Goal: Transaction & Acquisition: Purchase product/service

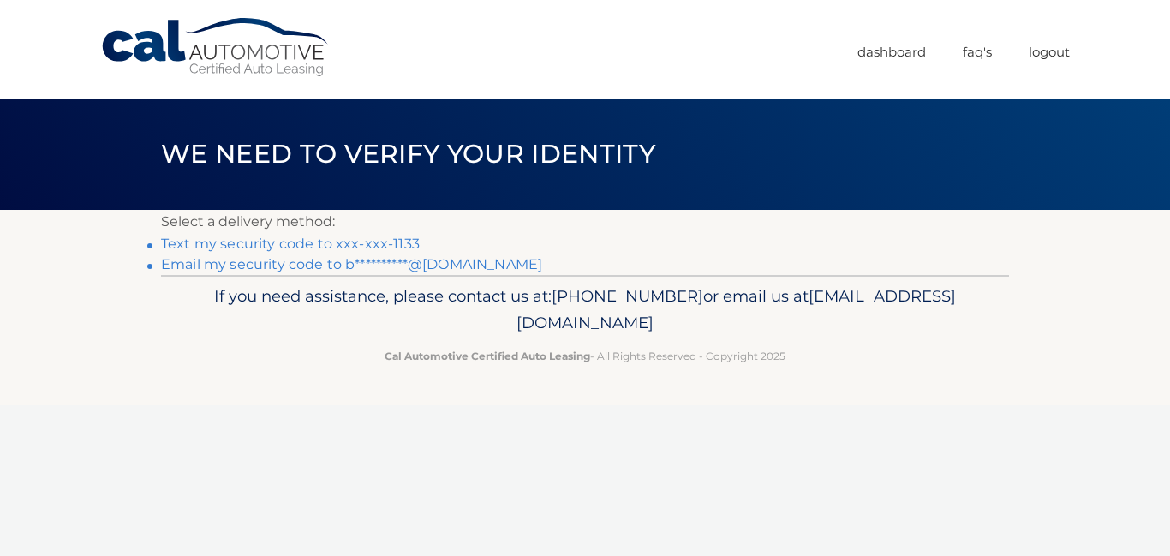
click at [300, 241] on link "Text my security code to xxx-xxx-1133" at bounding box center [290, 244] width 259 height 16
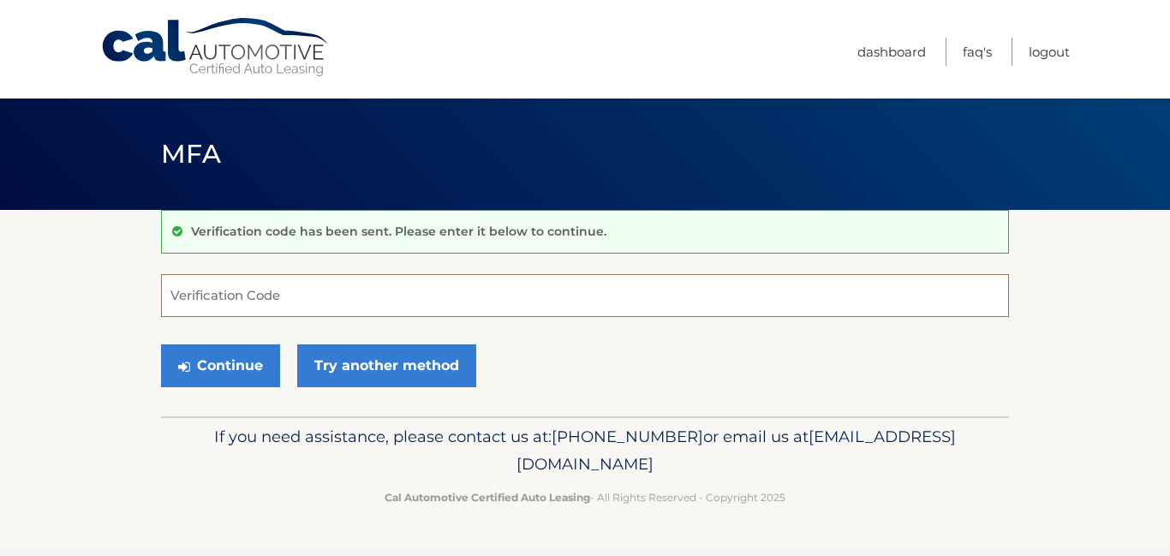
click at [260, 293] on input "Verification Code" at bounding box center [585, 295] width 848 height 43
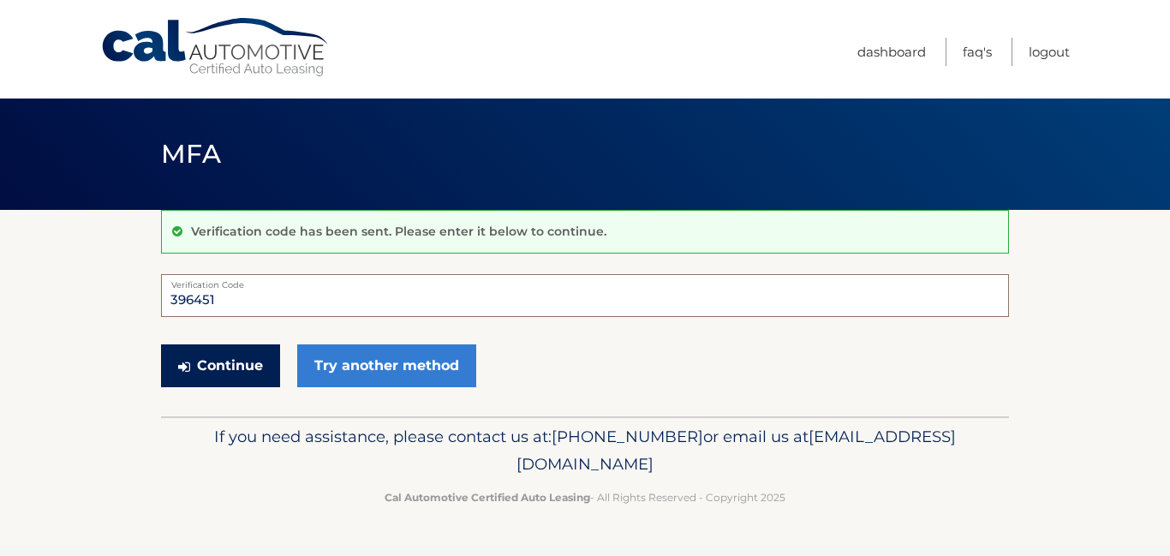
type input "396451"
click at [208, 366] on button "Continue" at bounding box center [220, 365] width 119 height 43
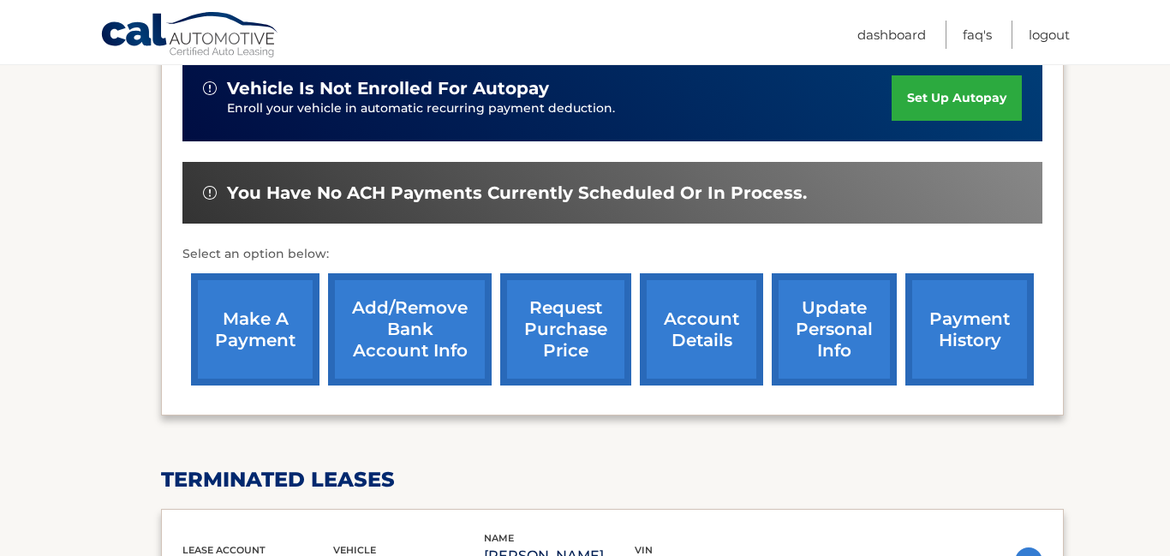
scroll to position [480, 0]
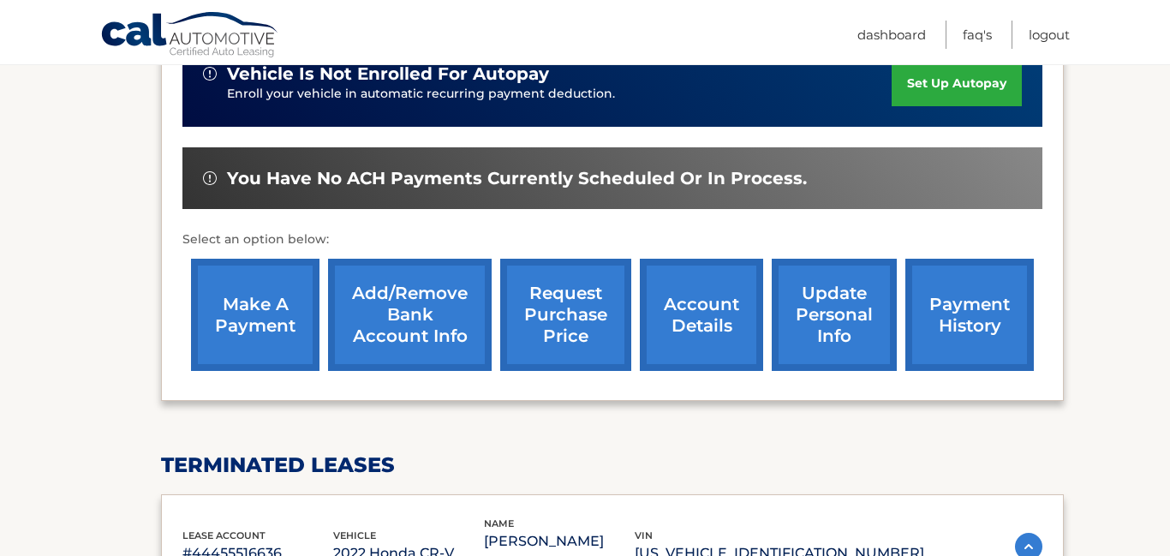
click at [287, 295] on link "make a payment" at bounding box center [255, 315] width 128 height 112
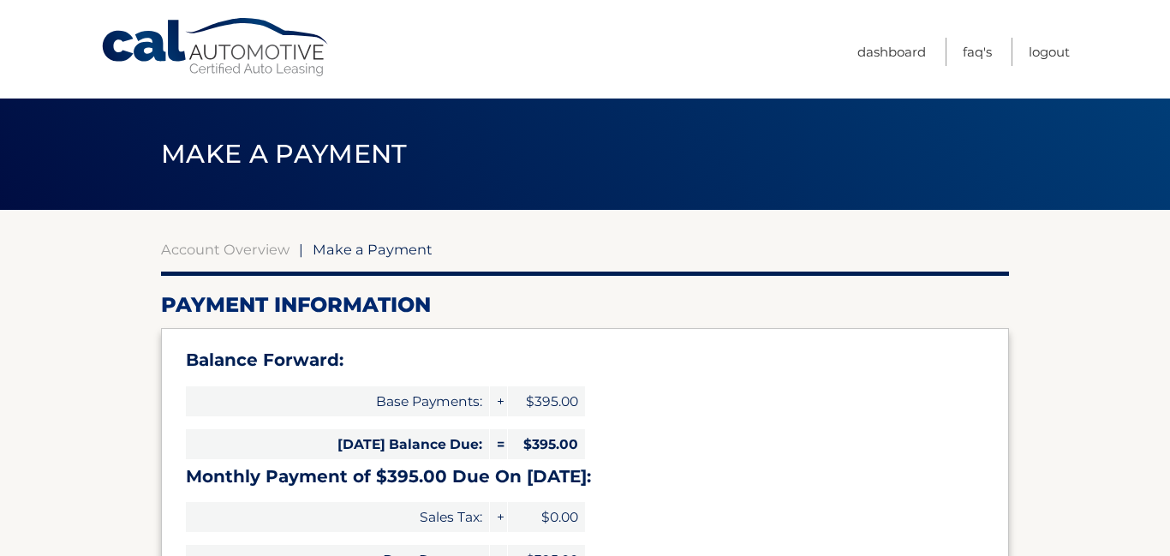
select select "MWZlYjZiYzItM2Y0Yi00N2E2LWFlZDUtODk3NjQ4N2FlMTg1"
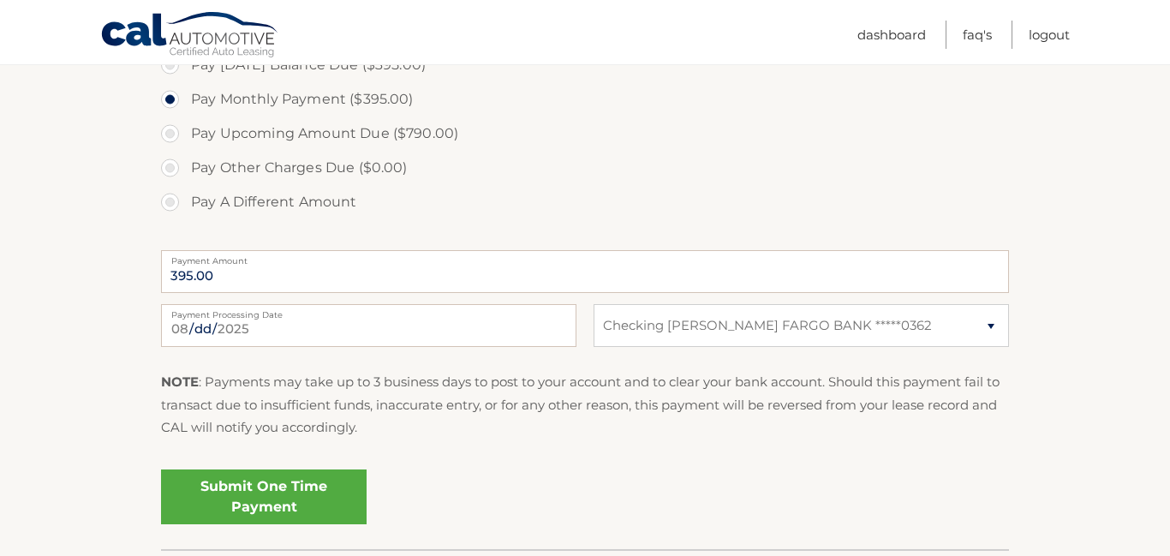
scroll to position [720, 0]
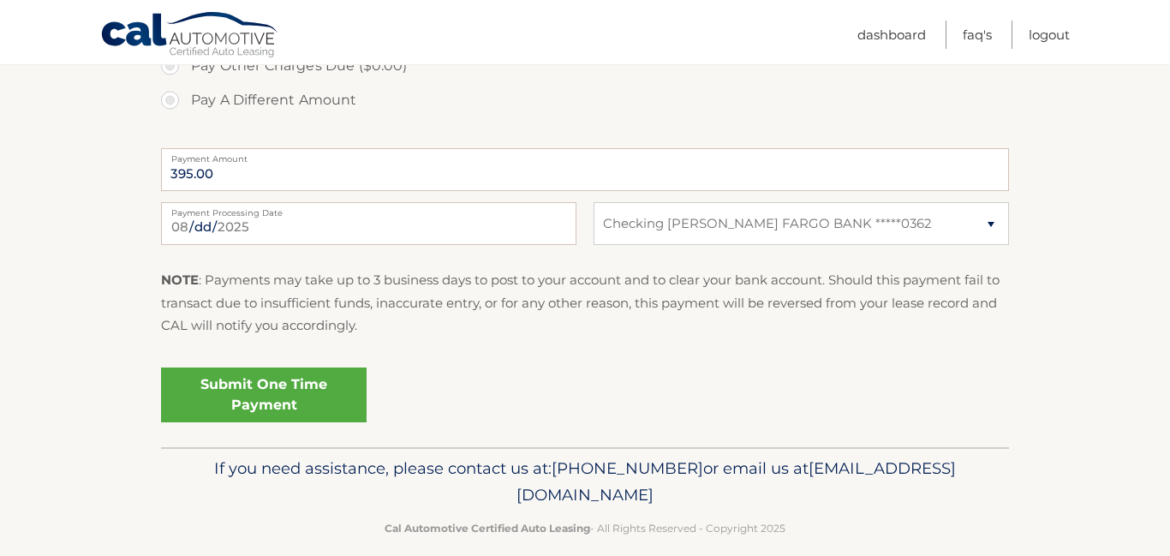
click at [222, 403] on link "Submit One Time Payment" at bounding box center [264, 394] width 206 height 55
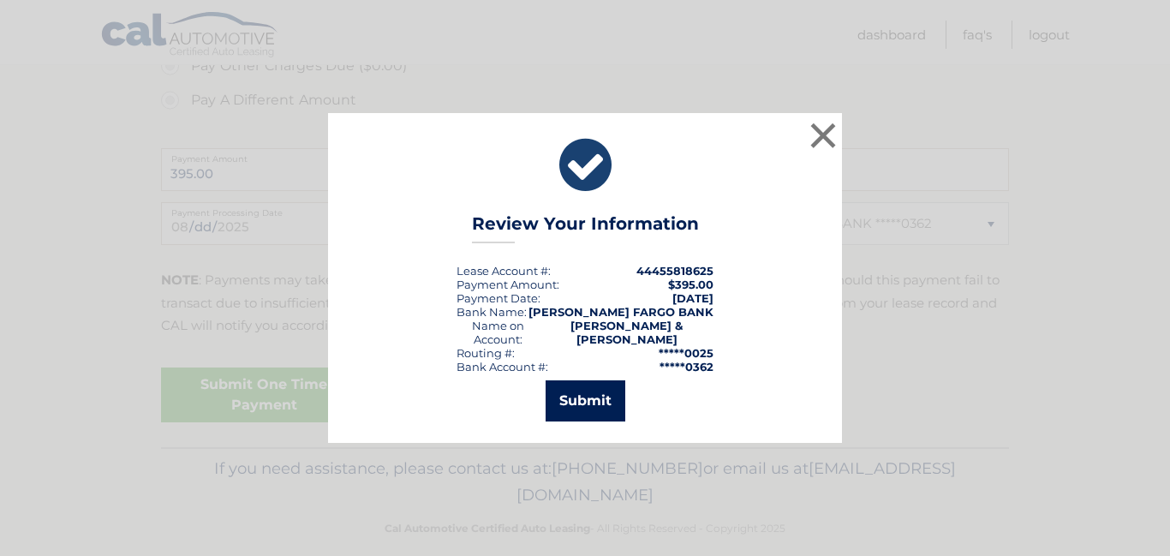
click at [572, 392] on button "Submit" at bounding box center [586, 400] width 80 height 41
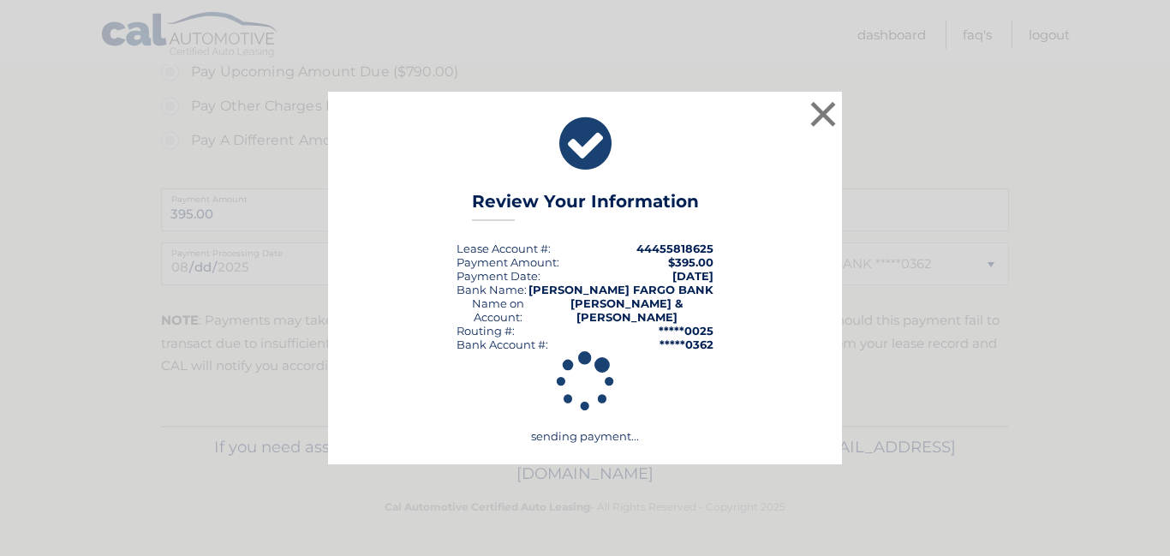
scroll to position [679, 0]
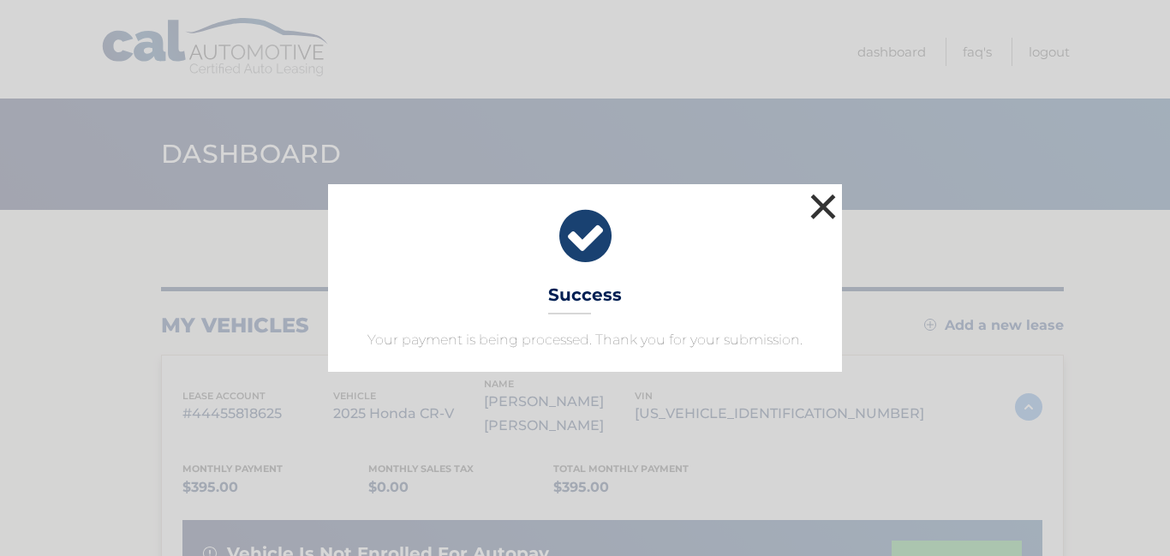
click at [821, 204] on button "×" at bounding box center [823, 206] width 34 height 34
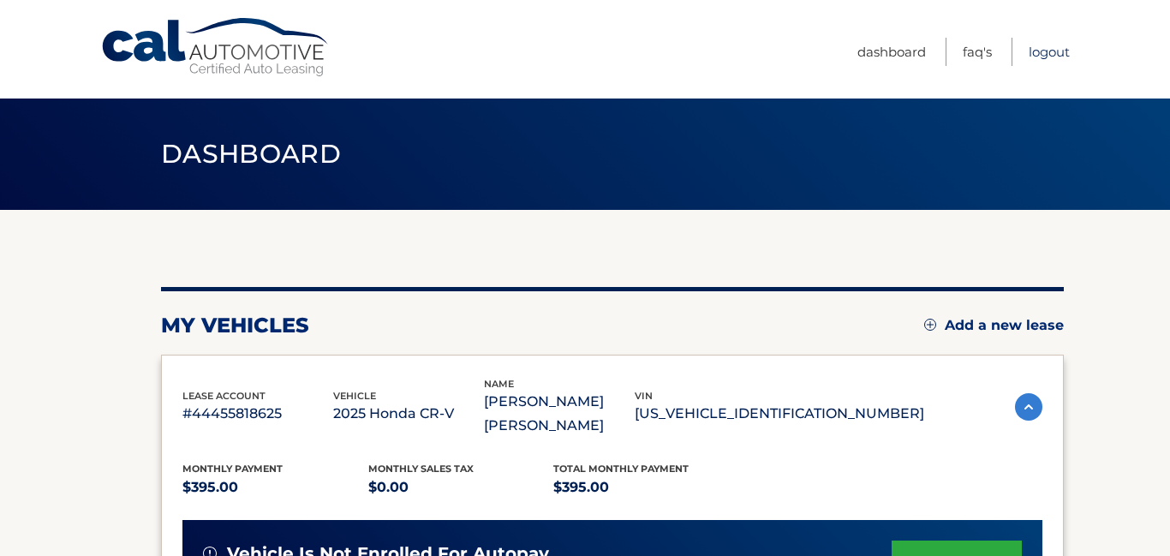
click at [1043, 51] on link "Logout" at bounding box center [1049, 52] width 41 height 28
